Goal: Transaction & Acquisition: Purchase product/service

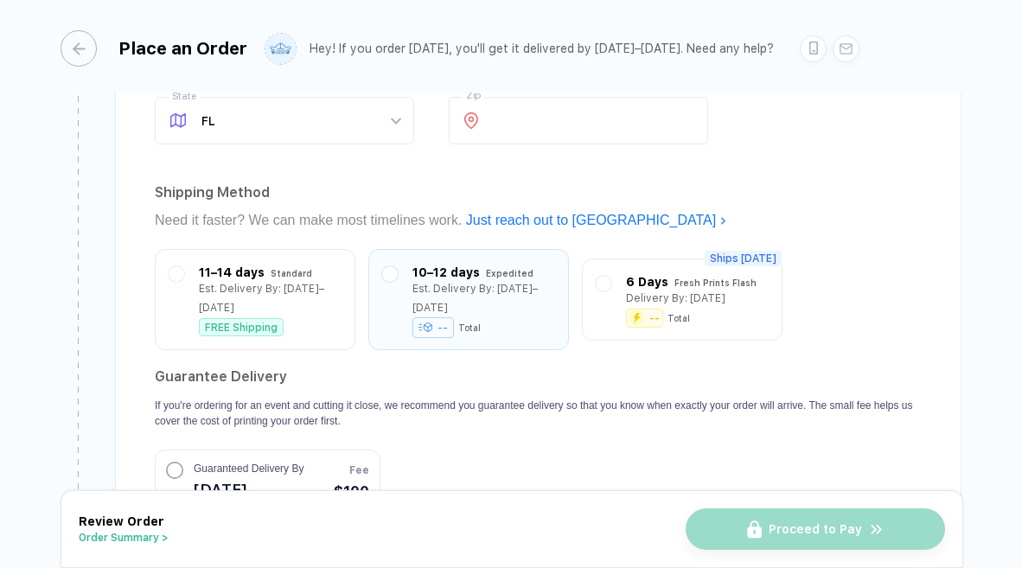
scroll to position [1510, 0]
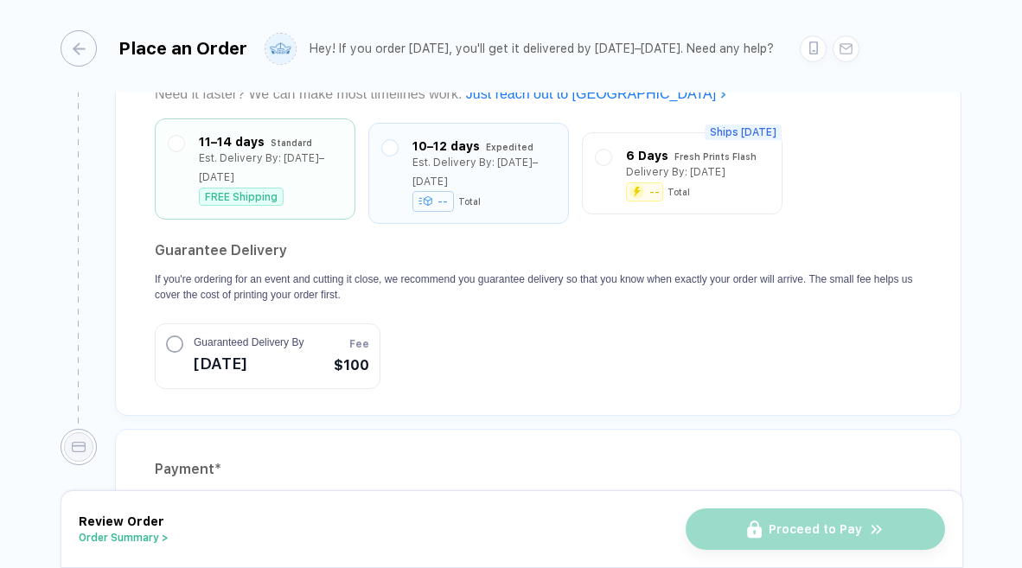
click at [274, 163] on div "Est. Delivery By: [DATE]–[DATE]" at bounding box center [270, 168] width 143 height 38
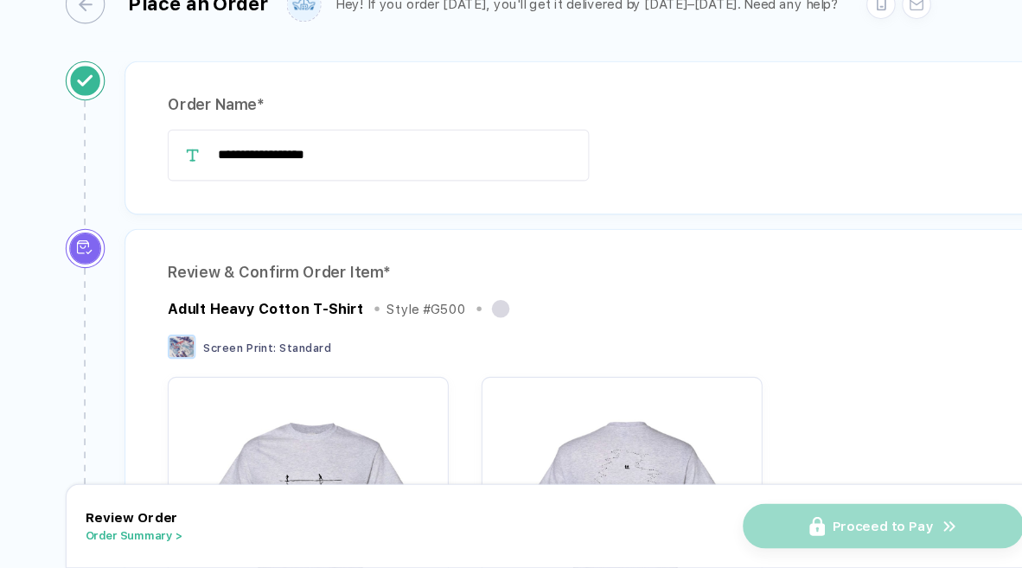
scroll to position [0, 0]
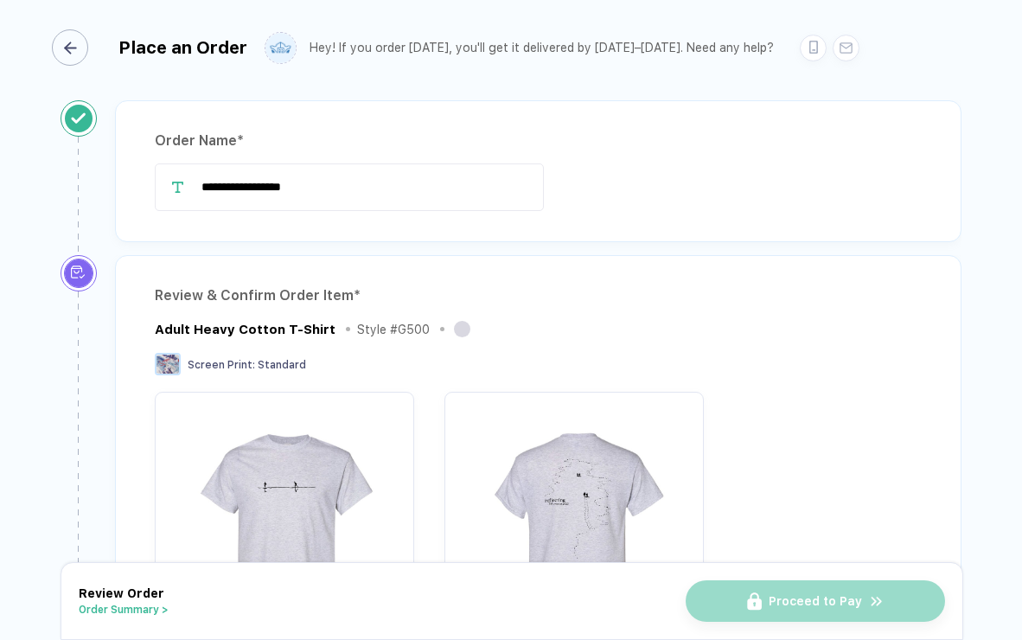
click at [87, 41] on button "button" at bounding box center [73, 47] width 36 height 36
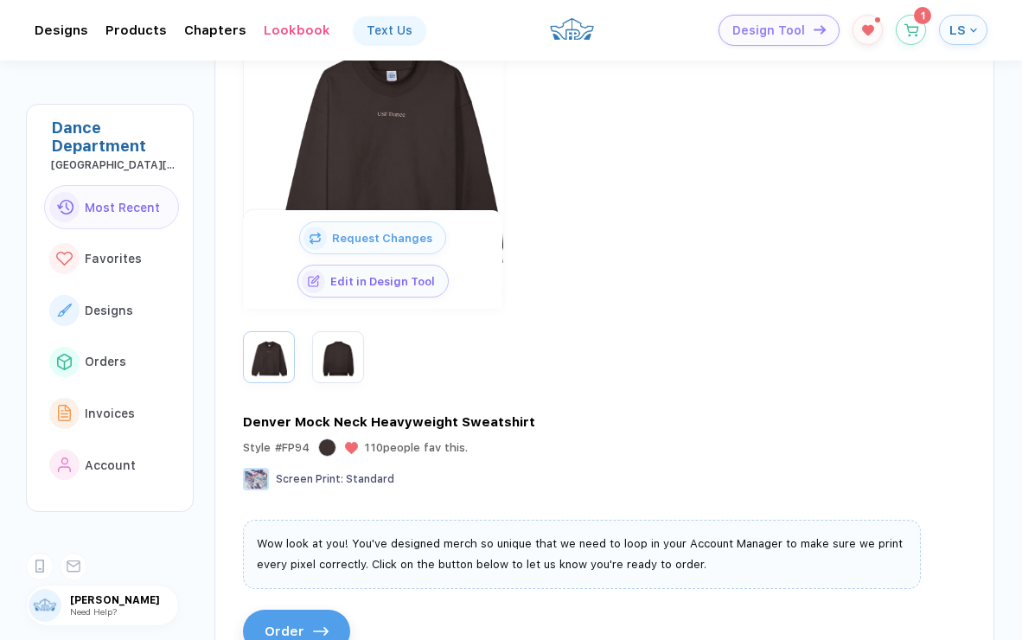
scroll to position [246, 0]
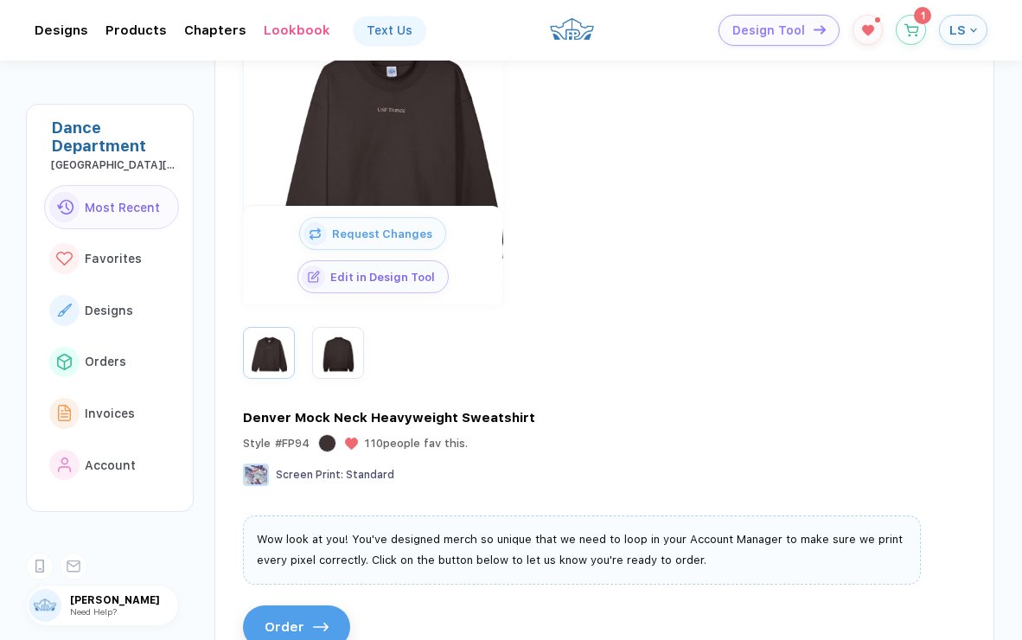
click at [955, 25] on span "LS" at bounding box center [957, 30] width 16 height 16
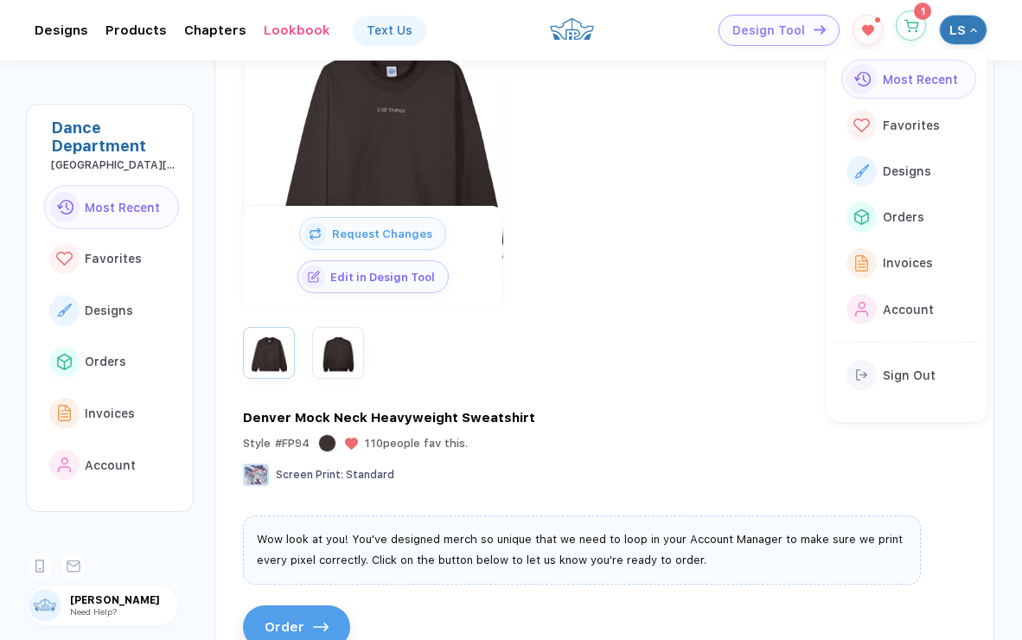
click at [912, 30] on icon "button" at bounding box center [911, 25] width 15 height 13
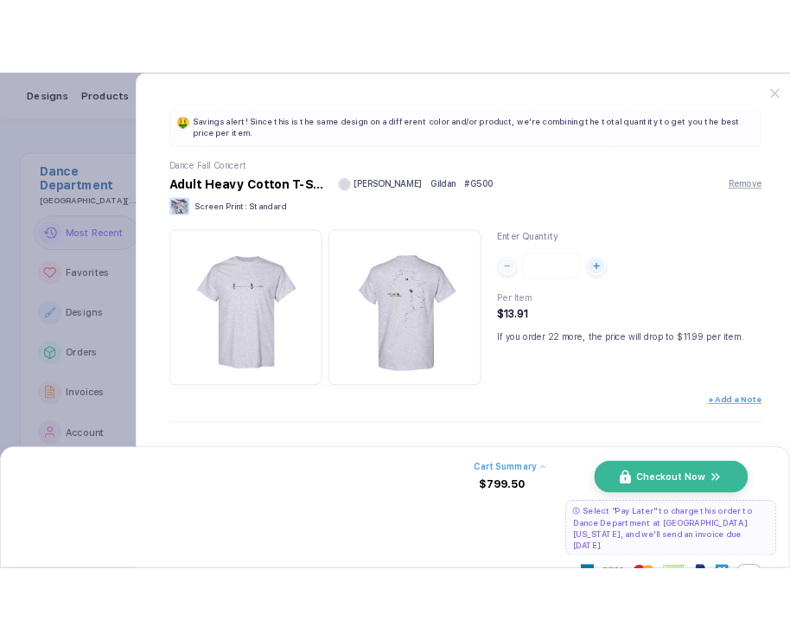
scroll to position [46, 0]
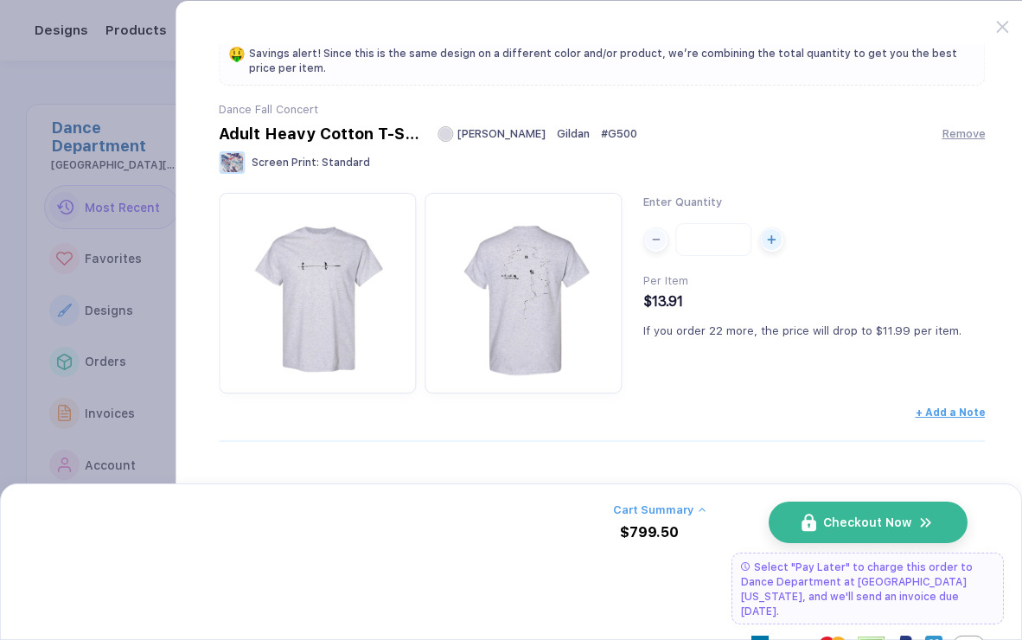
click at [680, 506] on button "Cart Summary" at bounding box center [659, 509] width 93 height 13
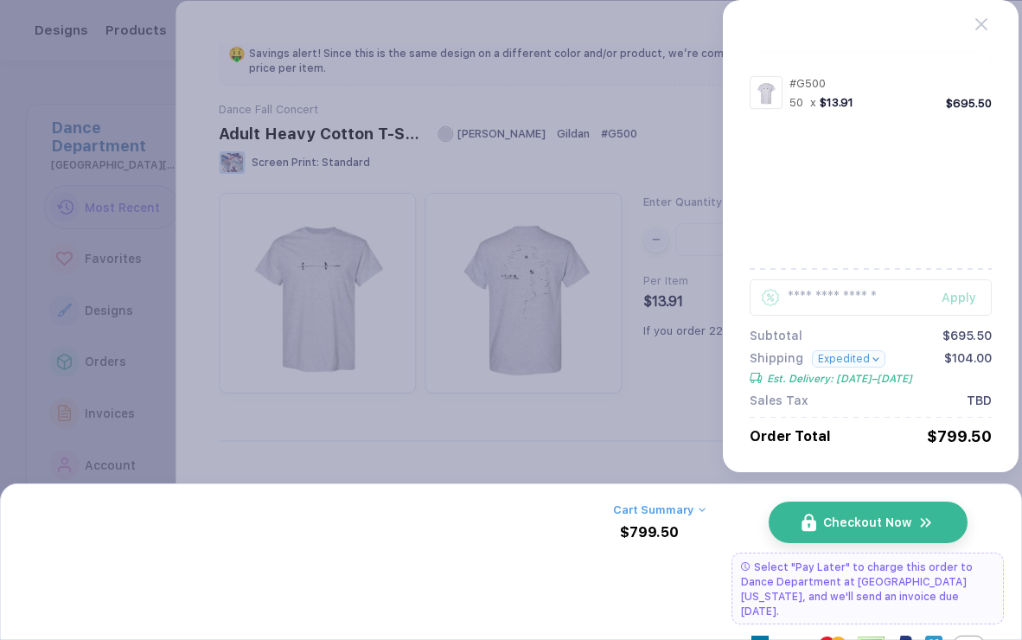
click at [863, 359] on button "Expedited" at bounding box center [848, 358] width 73 height 17
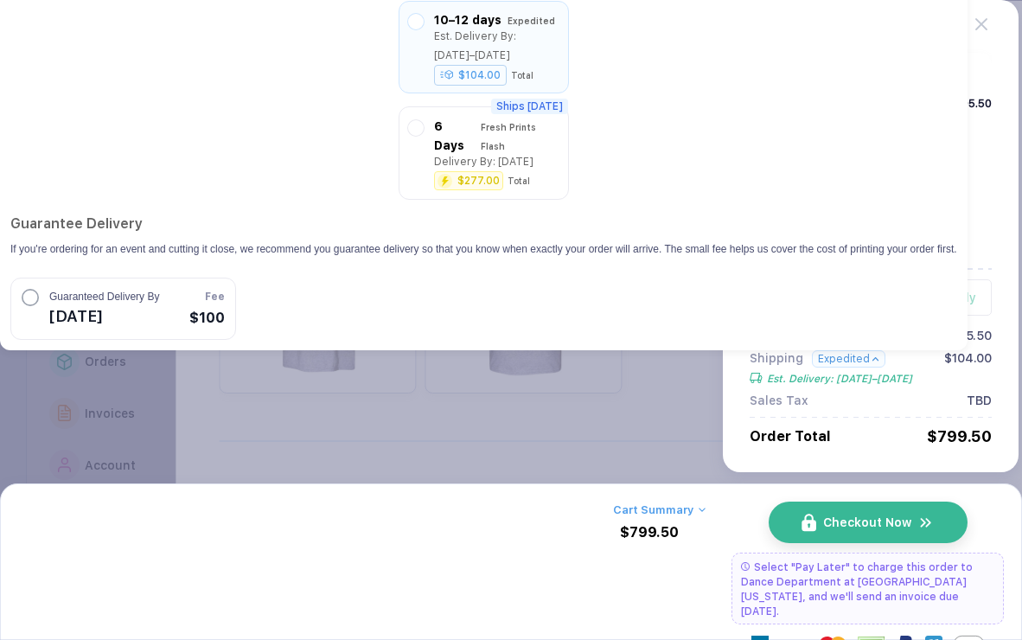
click at [429, 518] on div "Cart Summary $799.50 Checkout Now Select "Pay Later" to charge this order to Da…" at bounding box center [511, 561] width 986 height 120
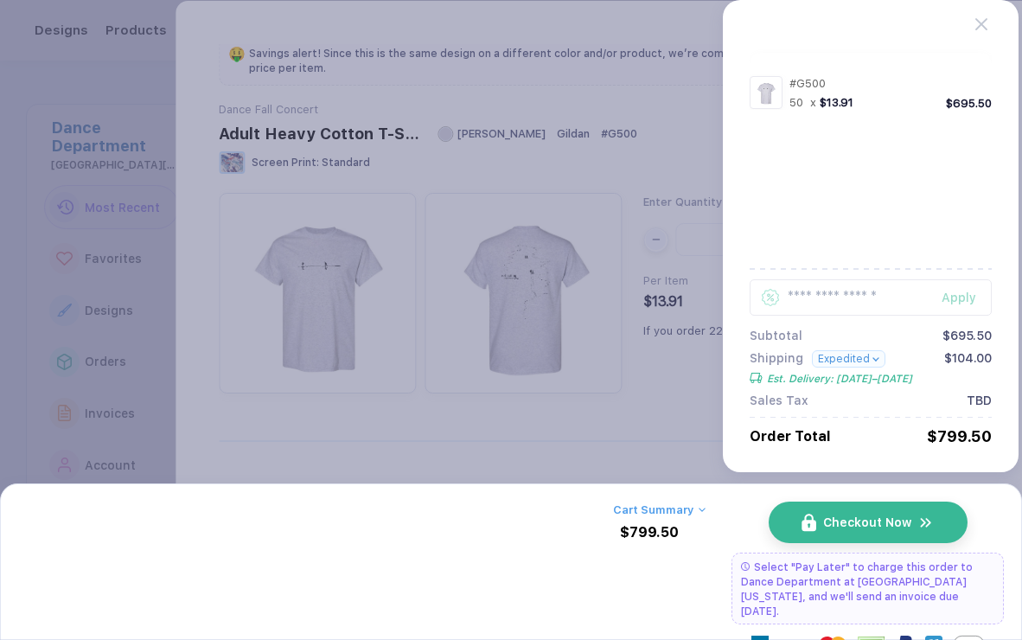
click at [874, 354] on button "Expedited" at bounding box center [848, 358] width 73 height 17
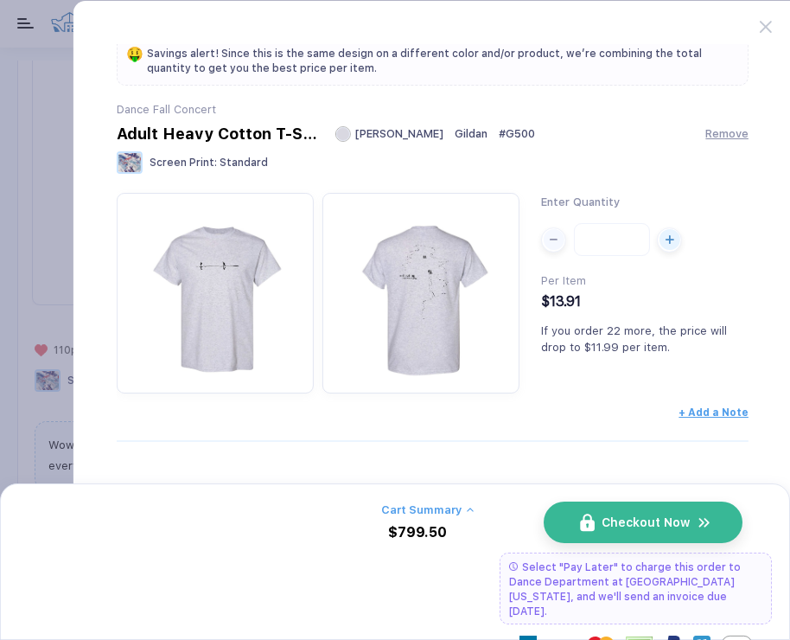
click at [645, 522] on span "Checkout Now" at bounding box center [646, 522] width 88 height 14
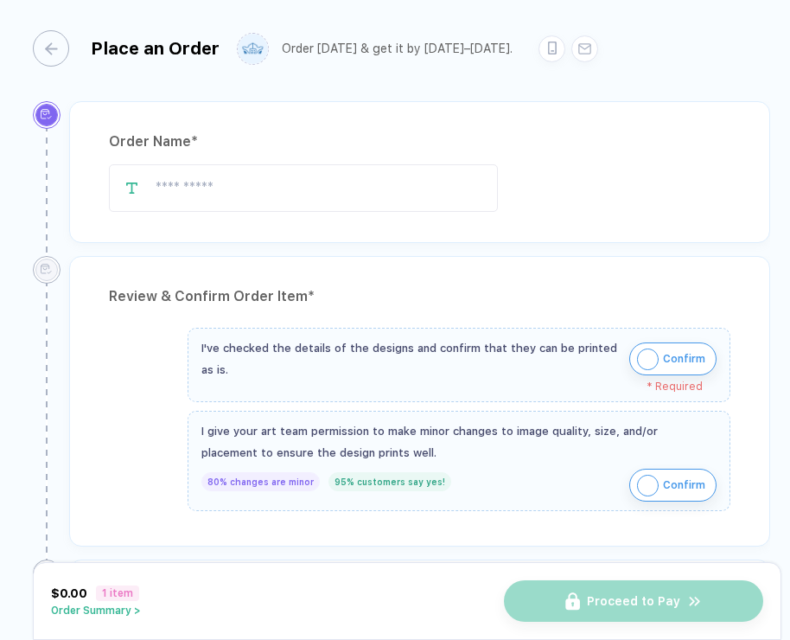
type input "**********"
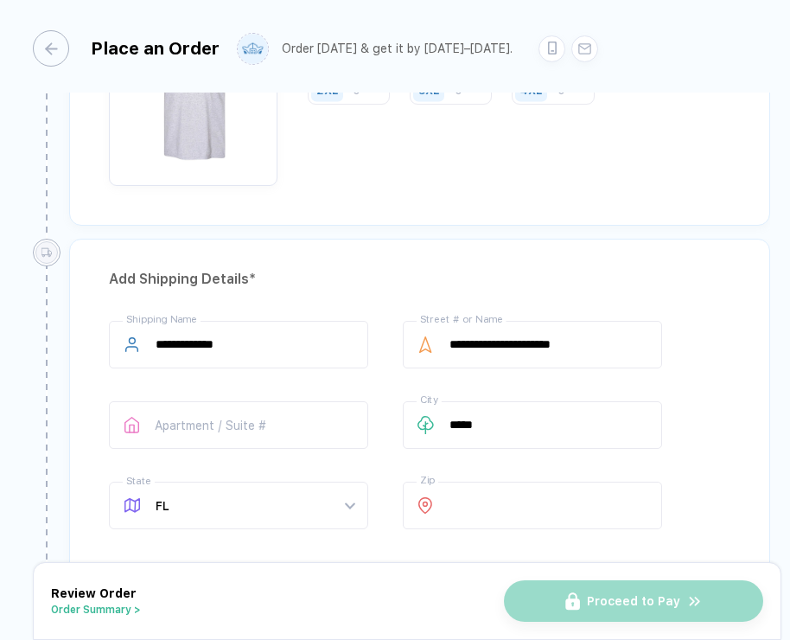
scroll to position [840, 0]
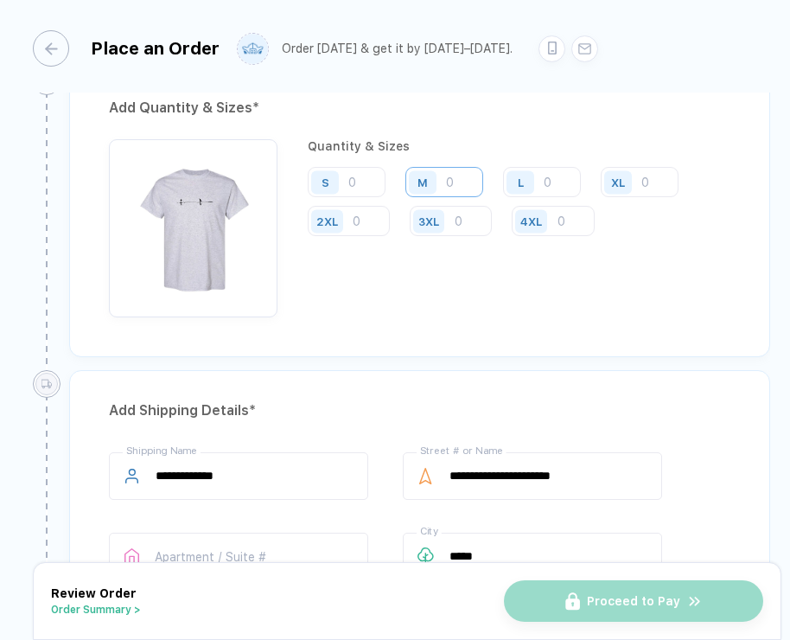
click at [445, 190] on input "number" at bounding box center [445, 182] width 78 height 30
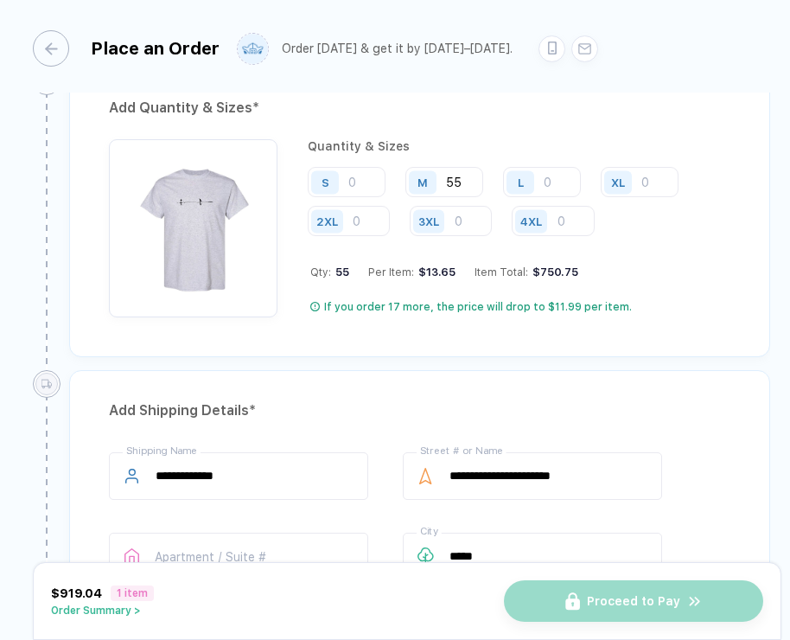
click at [465, 186] on input "55" at bounding box center [445, 182] width 78 height 30
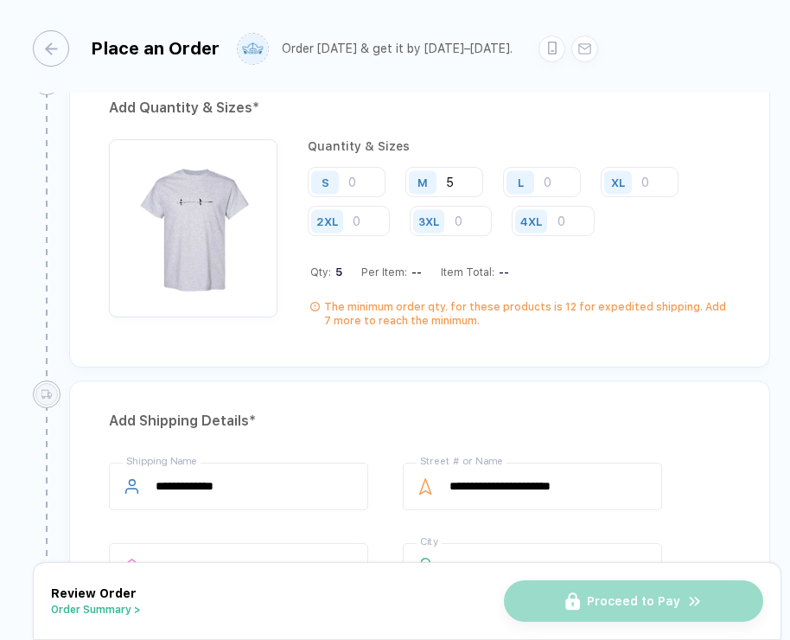
type input "55"
